Goal: Transaction & Acquisition: Purchase product/service

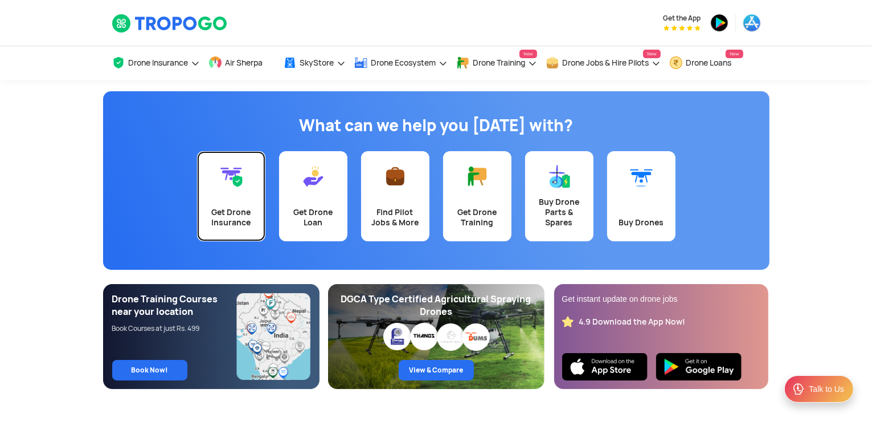
click at [223, 221] on div "Get Drone Insurance" at bounding box center [231, 217] width 55 height 21
click at [251, 187] on link "Get Drone Insurance" at bounding box center [231, 196] width 68 height 90
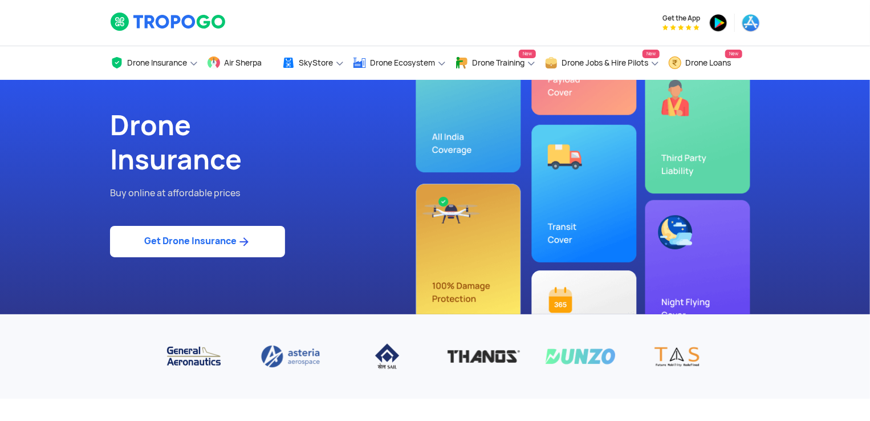
click at [228, 242] on link "Get Drone Insurance" at bounding box center [197, 241] width 175 height 31
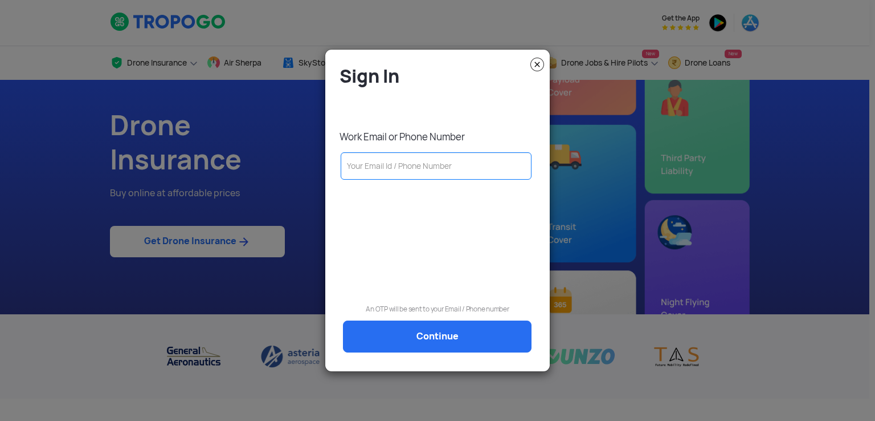
click at [406, 169] on input "text" at bounding box center [436, 165] width 191 height 27
click at [377, 172] on input "text" at bounding box center [436, 165] width 191 height 27
paste input "[EMAIL_ADDRESS][DOMAIN_NAME]"
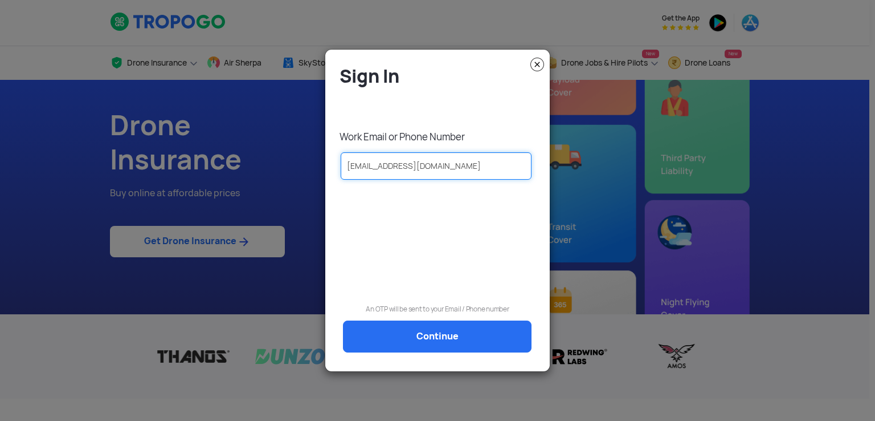
type input "[EMAIL_ADDRESS][DOMAIN_NAME]"
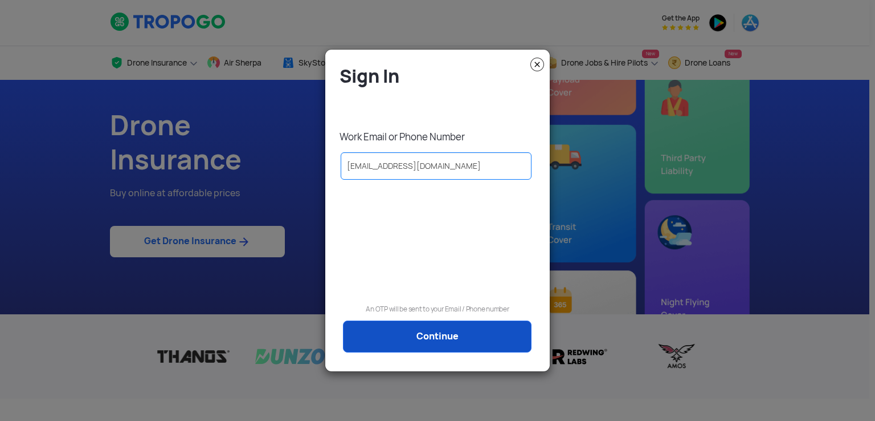
click at [448, 353] on div "Sign In Work Email or Phone Number [EMAIL_ADDRESS][DOMAIN_NAME] An OTP will be …" at bounding box center [437, 214] width 207 height 301
click at [450, 346] on link "Continue" at bounding box center [437, 336] width 189 height 32
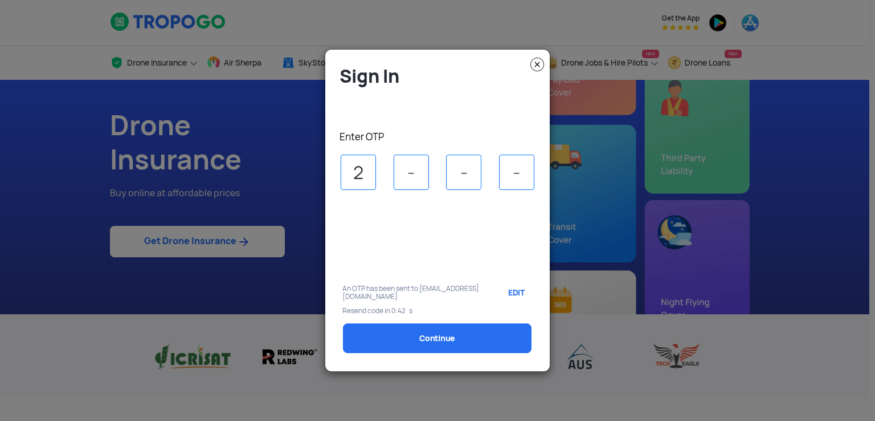
type input "2"
type input "3"
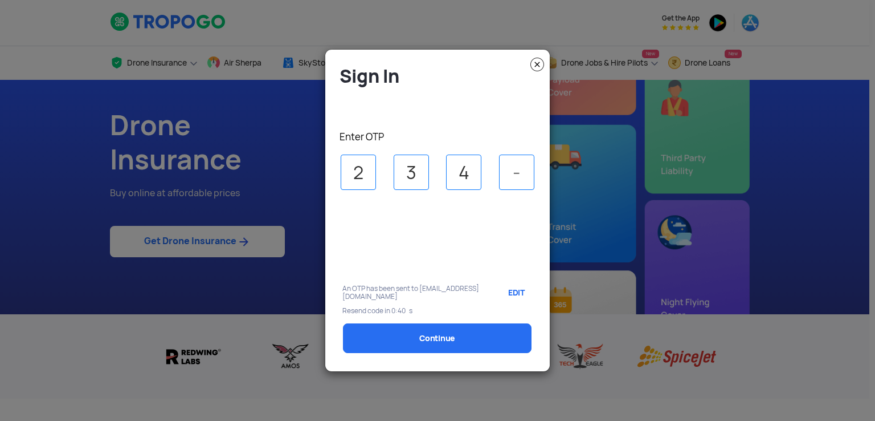
type input "4"
type input "0"
select select "1000000"
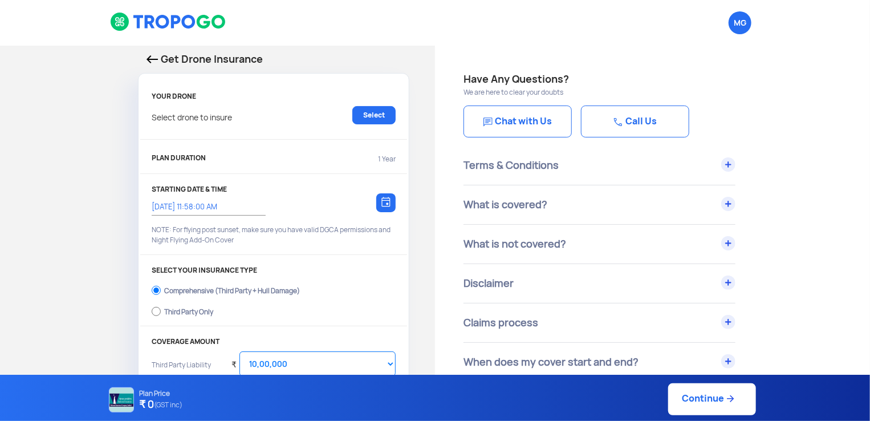
click at [152, 63] on img at bounding box center [151, 59] width 11 height 8
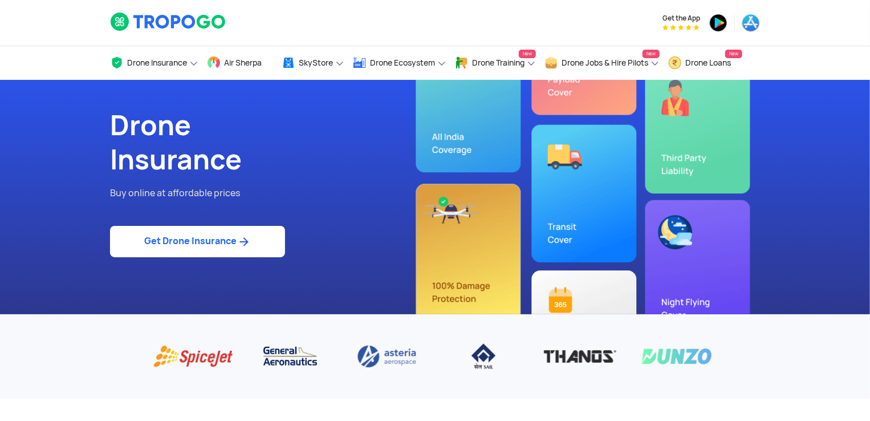
click at [317, 182] on div "Drone Insurance Buy online at affordable prices Get Drone Insurance" at bounding box center [267, 197] width 333 height 234
click at [213, 242] on link "Get Drone Insurance" at bounding box center [197, 241] width 175 height 31
select select "1000000"
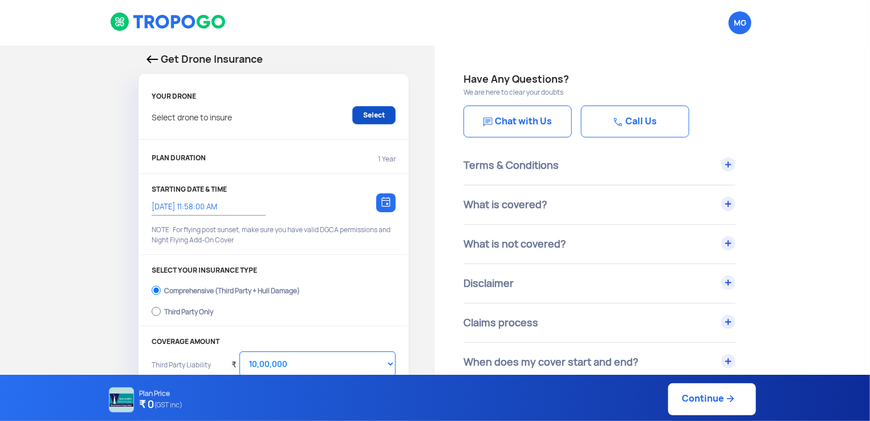
click at [374, 113] on link "Select" at bounding box center [373, 115] width 43 height 18
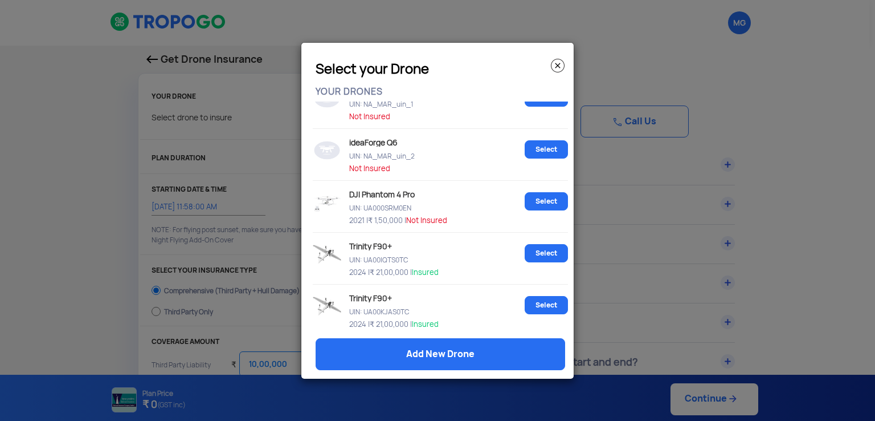
scroll to position [123, 0]
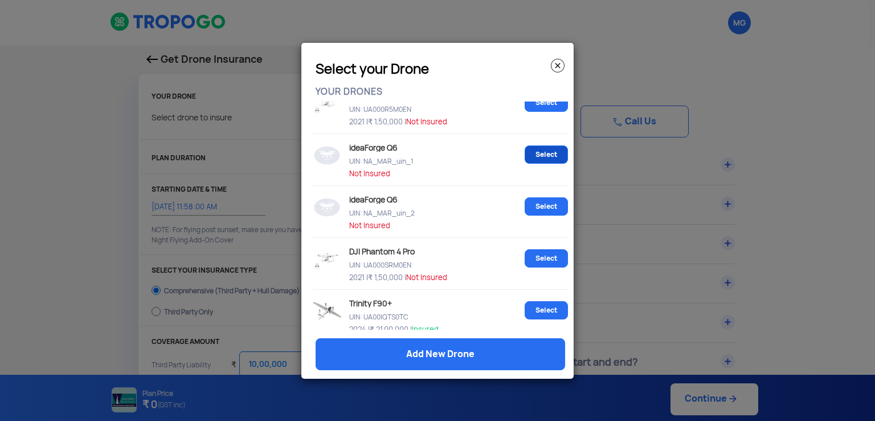
click at [538, 158] on link "Select" at bounding box center [546, 154] width 43 height 18
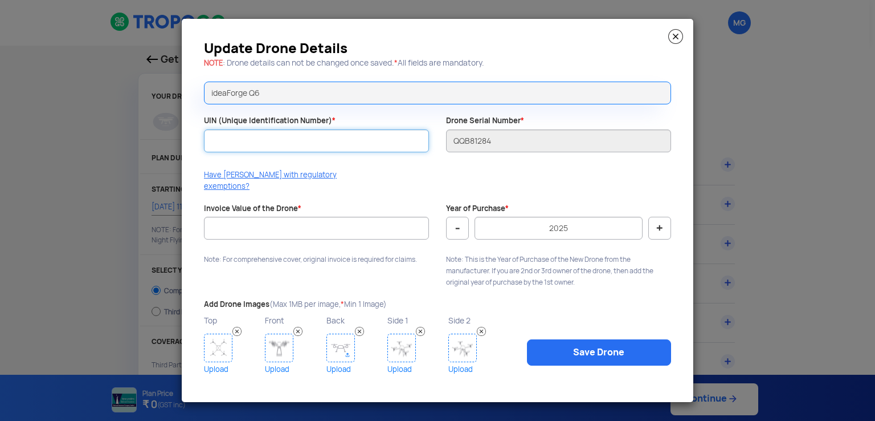
click at [349, 152] on input "UIN (Unique Identification Number) *" at bounding box center [316, 140] width 225 height 23
paste input "[EMAIL_ADDRESS][DOMAIN_NAME]"
type input "[EMAIL_ADDRESS][DOMAIN_NAME]"
drag, startPoint x: 366, startPoint y: 152, endPoint x: 169, endPoint y: 149, distance: 197.8
click at [169, 149] on modal-container "Update Drone Details NOTE : Drone details can not be changed once saved. * All …" at bounding box center [437, 210] width 875 height 421
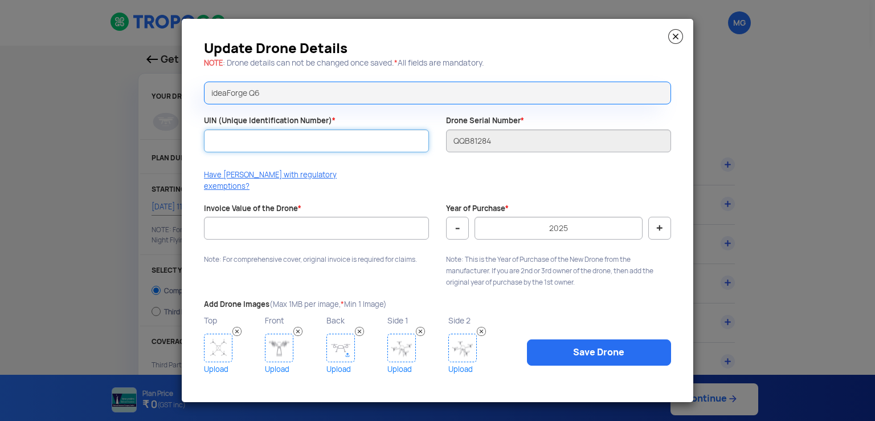
click at [351, 144] on input "UIN (Unique Identification Number) *" at bounding box center [316, 140] width 225 height 23
paste input "UA00H6MS0TC"
type input "UA00H6MS0TC"
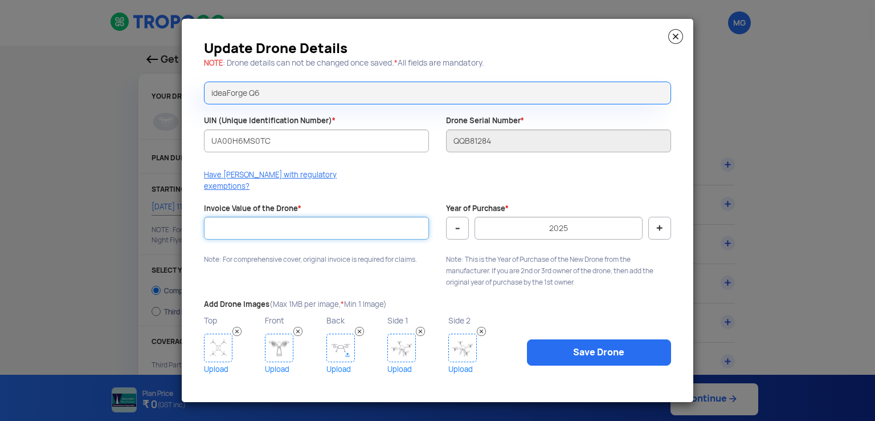
click at [345, 222] on input "Invoice Value of the Drone *" at bounding box center [316, 228] width 225 height 23
click at [453, 223] on button "-" at bounding box center [457, 228] width 23 height 23
type input "2024"
click at [270, 217] on input "Invoice Value of the Drone *" at bounding box center [316, 228] width 225 height 23
click at [370, 230] on input "Invoice Value of the Drone *" at bounding box center [316, 228] width 225 height 23
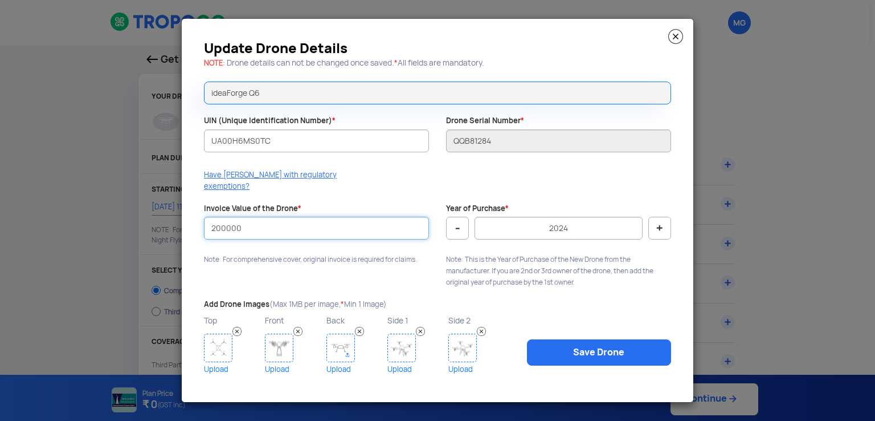
drag, startPoint x: 242, startPoint y: 226, endPoint x: 216, endPoint y: 229, distance: 25.8
click at [216, 229] on input "200000" at bounding box center [316, 228] width 225 height 23
click at [258, 226] on input "200000" at bounding box center [316, 228] width 225 height 23
type input "2000000"
